Goal: Transaction & Acquisition: Purchase product/service

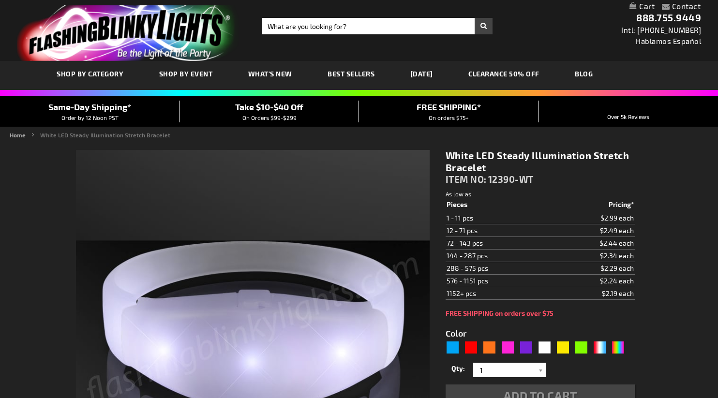
type input "5646"
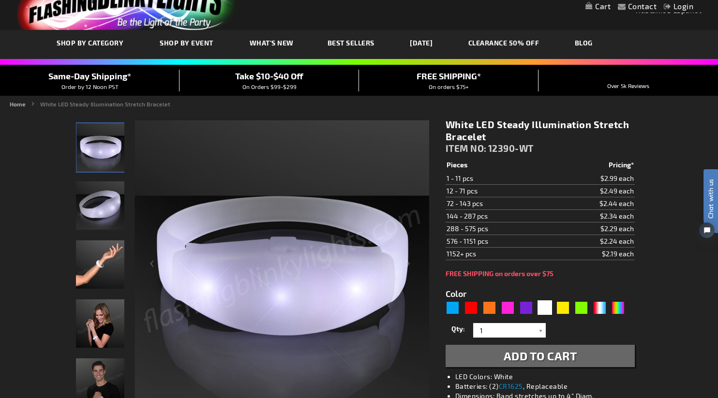
scroll to position [48, 0]
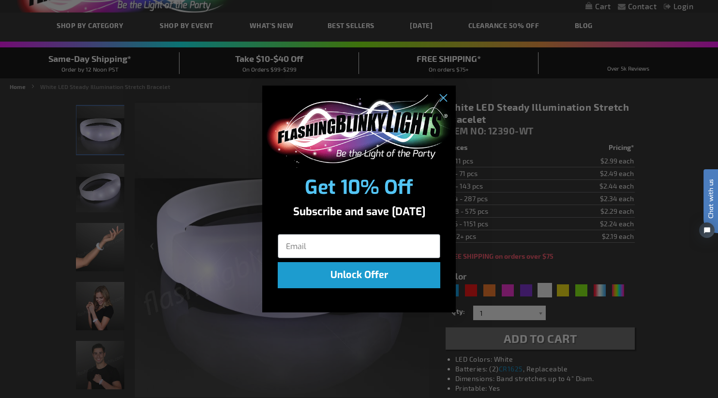
click at [642, 236] on div "Close dialog Get 10% Off Subscribe and save [DATE] Unlock Offer Submit" at bounding box center [359, 199] width 718 height 398
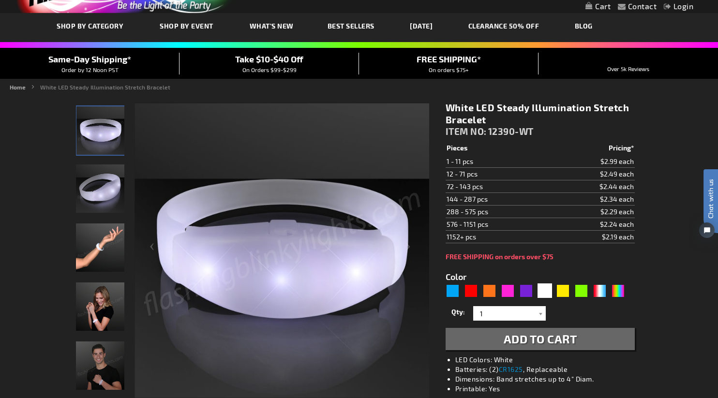
scroll to position [0, 0]
